Goal: Transaction & Acquisition: Subscribe to service/newsletter

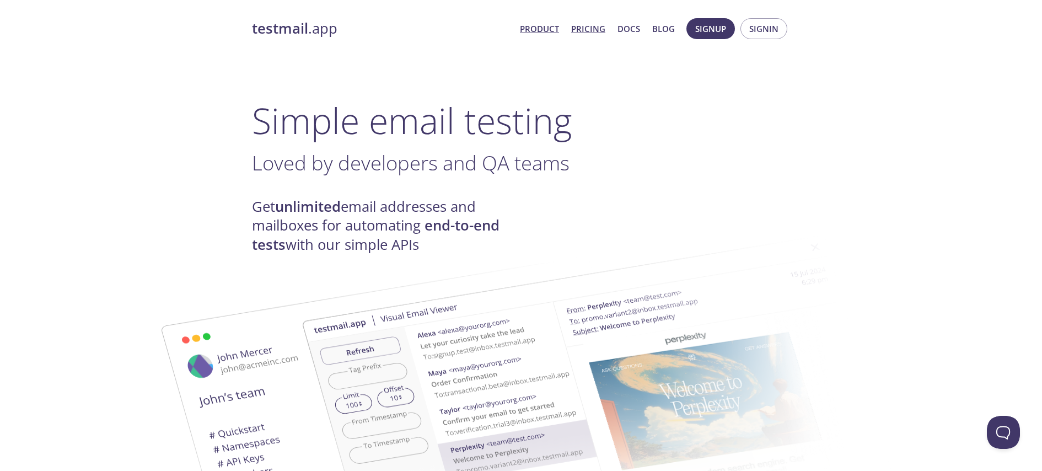
click at [593, 30] on link "Pricing" at bounding box center [588, 28] width 34 height 14
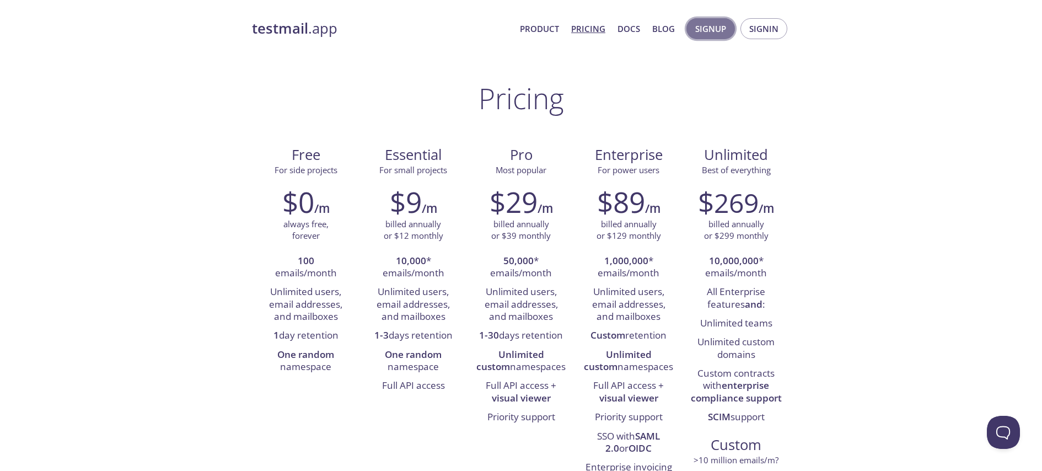
click at [726, 28] on span "Signup" at bounding box center [710, 28] width 31 height 14
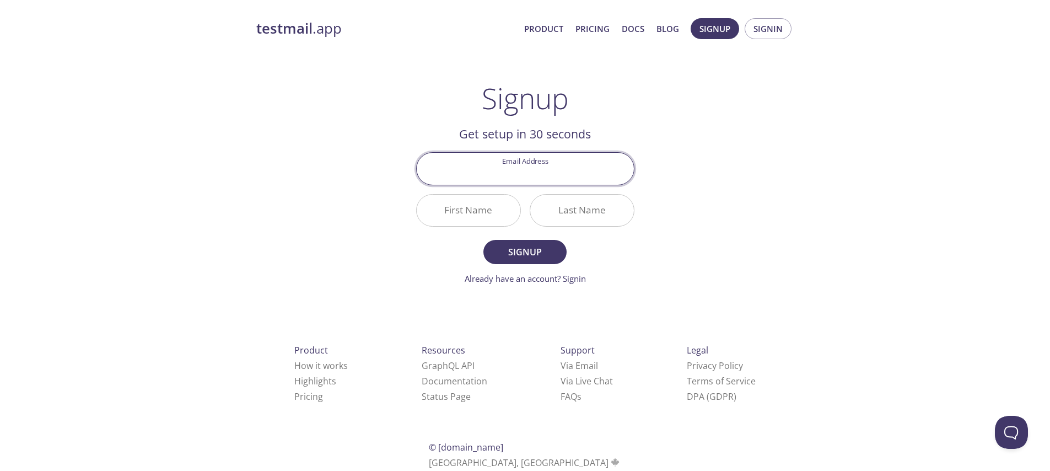
click at [524, 170] on input "Email Address" at bounding box center [525, 168] width 217 height 31
type input "[PERSON_NAME][EMAIL_ADDRESS][DOMAIN_NAME]"
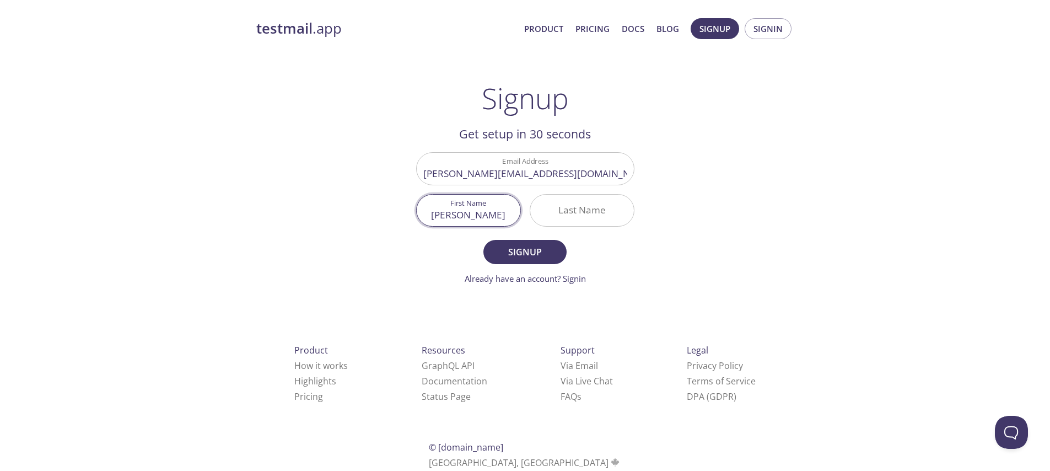
type input "[PERSON_NAME]"
type input "l"
type input "Levy"
click at [483, 240] on button "Signup" at bounding box center [524, 252] width 83 height 24
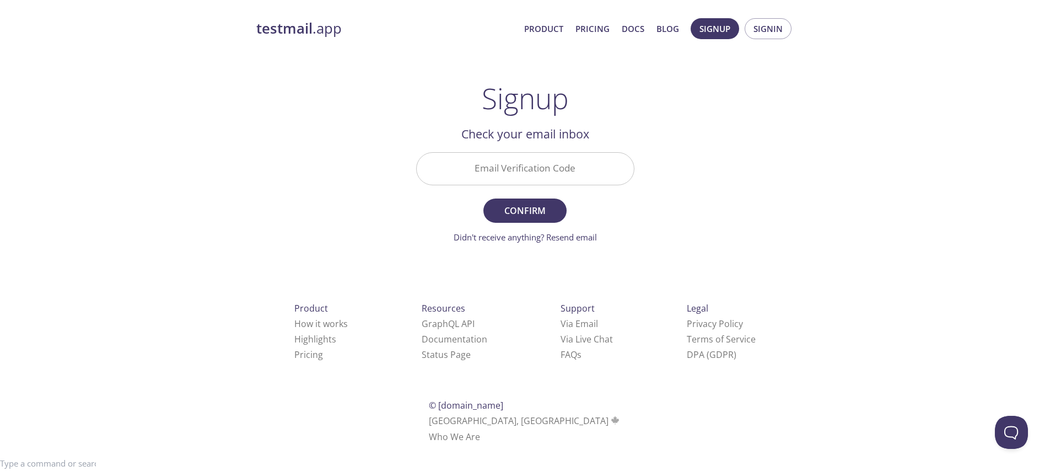
click at [524, 173] on input "Email Verification Code" at bounding box center [525, 168] width 217 height 31
paste input "YWRTU58"
type input "YWRTU58"
click at [520, 216] on span "Confirm" at bounding box center [525, 210] width 58 height 15
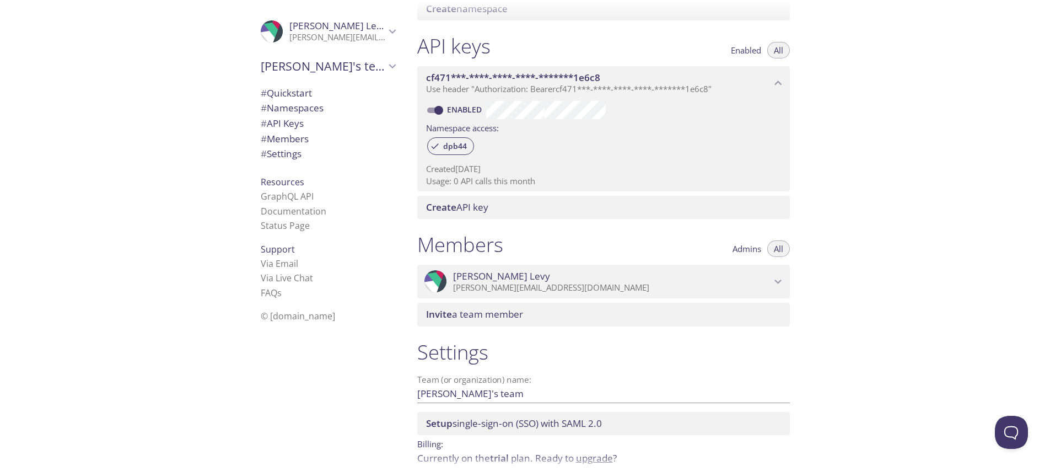
scroll to position [313, 0]
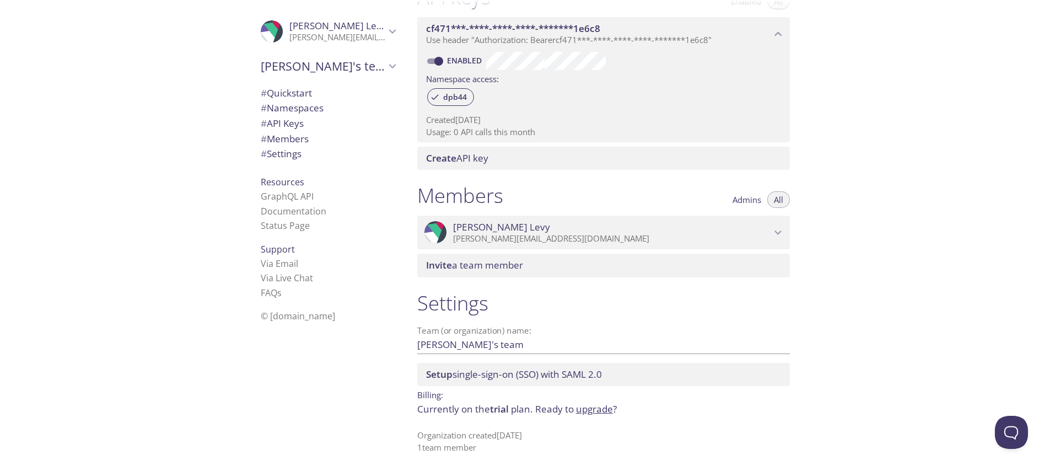
click at [535, 378] on span "Setup single-sign-on (SSO) with SAML 2.0" at bounding box center [514, 374] width 176 height 13
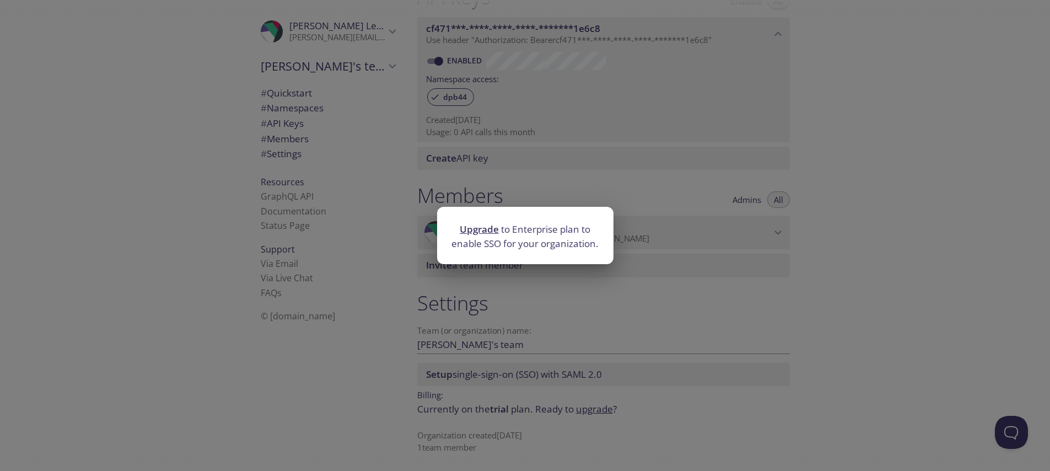
click at [513, 323] on div "Upgrade to Enterprise plan to enable SSO for your organization." at bounding box center [525, 235] width 1050 height 471
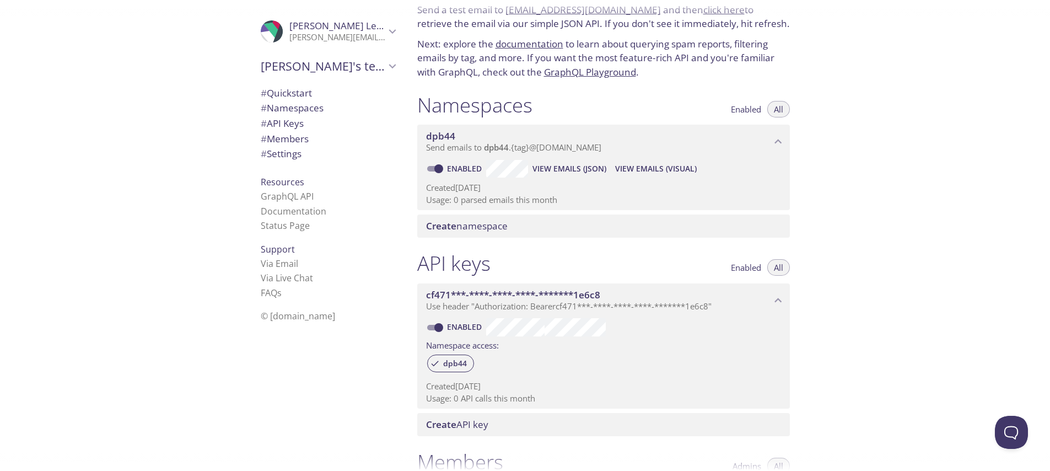
scroll to position [0, 0]
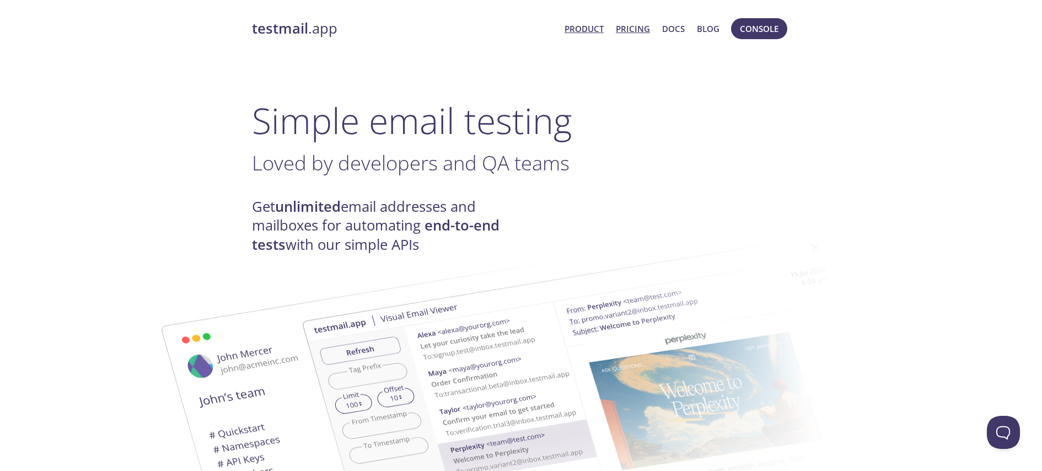
click at [642, 29] on link "Pricing" at bounding box center [633, 28] width 34 height 14
